Goal: Task Accomplishment & Management: Use online tool/utility

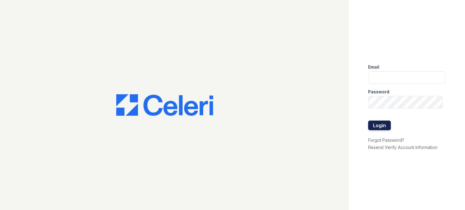
type input "kimberly.pm@cafmanagement.com"
click at [376, 129] on button "Login" at bounding box center [379, 126] width 23 height 10
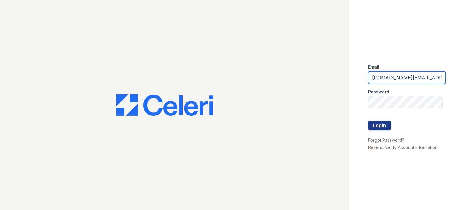
click at [394, 80] on input "kimberly.pm@cafmanagement.com" at bounding box center [407, 77] width 78 height 13
click at [395, 79] on input "[DOMAIN_NAME][EMAIL_ADDRESS][DOMAIN_NAME]" at bounding box center [407, 77] width 78 height 13
type input "kimberly.am@cafmanagement.com"
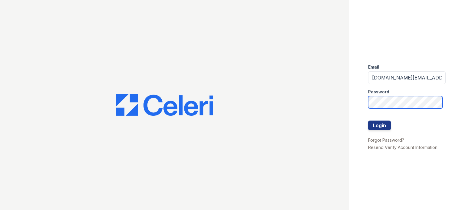
click at [368, 121] on button "Login" at bounding box center [379, 126] width 23 height 10
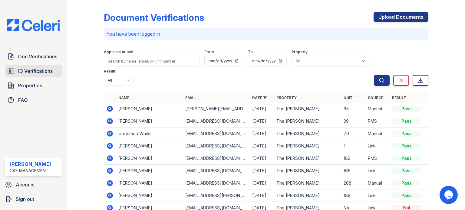
click at [45, 72] on span "ID Verifications" at bounding box center [35, 71] width 35 height 7
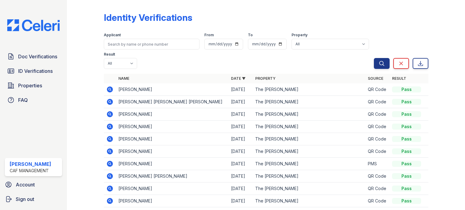
click at [110, 88] on icon at bounding box center [110, 90] width 6 height 6
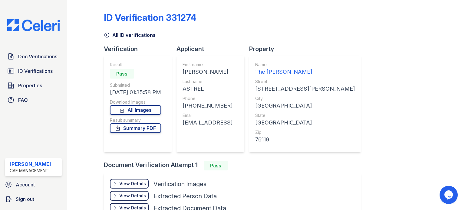
click at [134, 183] on div "View Details" at bounding box center [132, 184] width 27 height 6
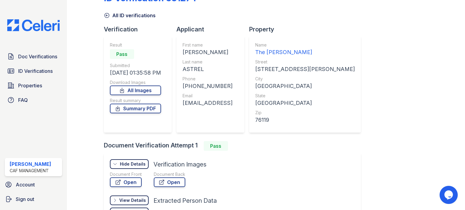
scroll to position [30, 0]
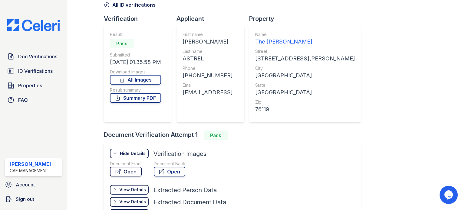
click at [131, 172] on link "Open" at bounding box center [126, 172] width 32 height 10
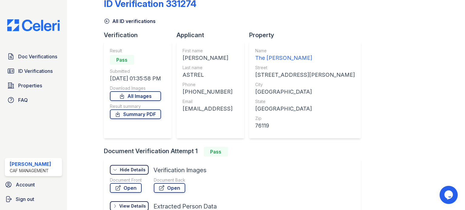
scroll to position [0, 0]
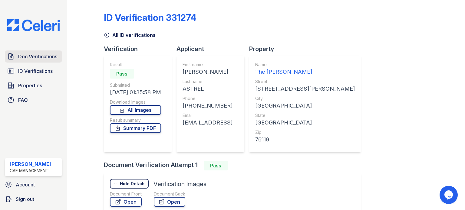
click at [45, 54] on span "Doc Verifications" at bounding box center [37, 56] width 39 height 7
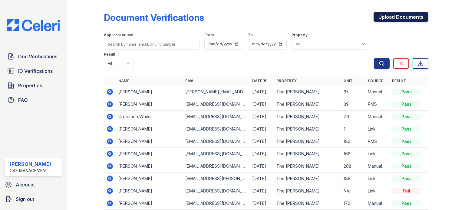
click at [393, 15] on link "Upload Documents" at bounding box center [401, 17] width 55 height 10
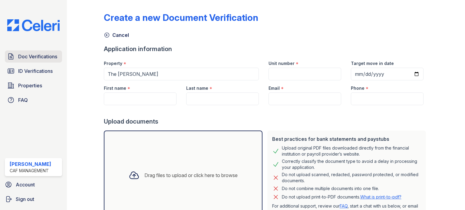
click at [40, 59] on span "Doc Verifications" at bounding box center [37, 56] width 39 height 7
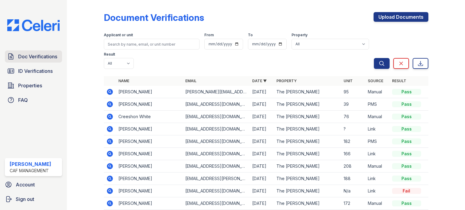
click at [37, 60] on span "Doc Verifications" at bounding box center [37, 56] width 39 height 7
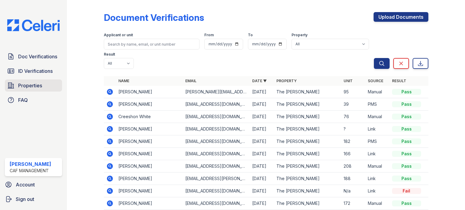
click at [26, 87] on span "Properties" at bounding box center [30, 85] width 24 height 7
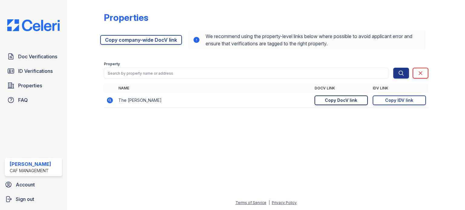
click at [351, 102] on div "Copy DocV link" at bounding box center [341, 100] width 32 height 6
click at [23, 53] on span "Doc Verifications" at bounding box center [37, 56] width 39 height 7
